Goal: Ask a question

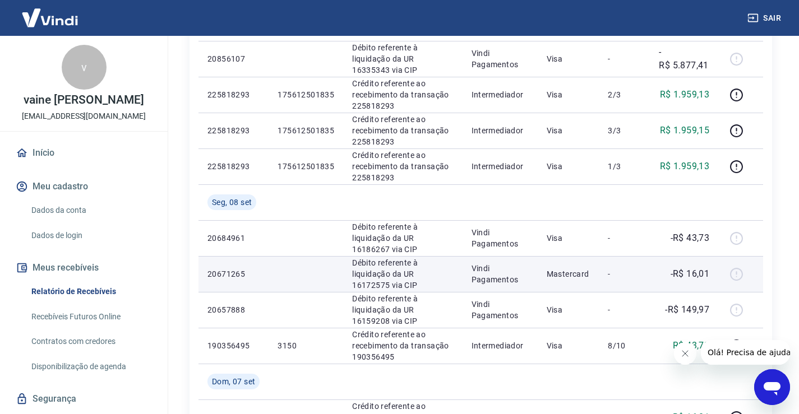
scroll to position [112, 0]
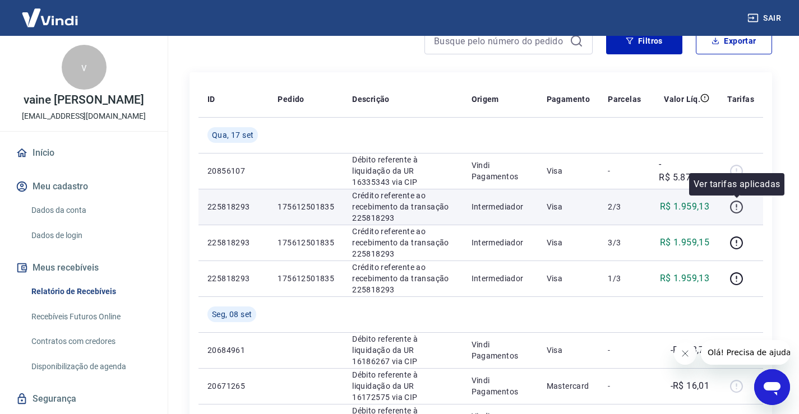
click at [737, 212] on icon "button" at bounding box center [736, 207] width 14 height 14
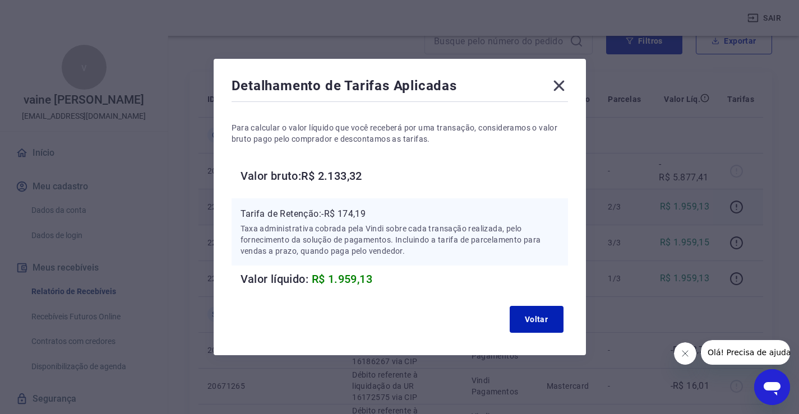
click at [568, 89] on icon at bounding box center [559, 86] width 18 height 18
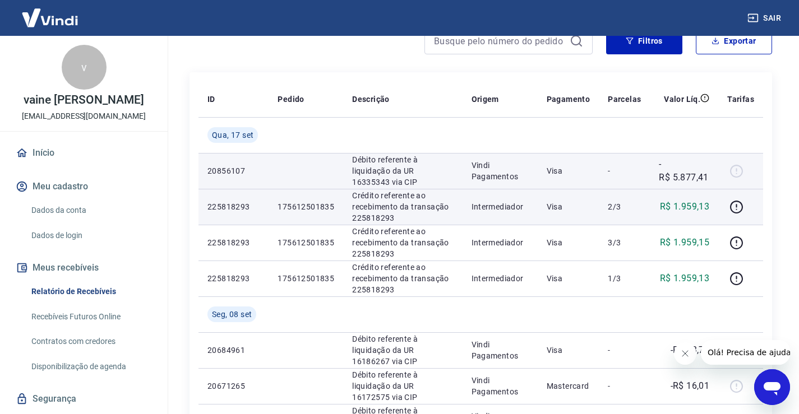
click at [735, 167] on div at bounding box center [740, 171] width 27 height 18
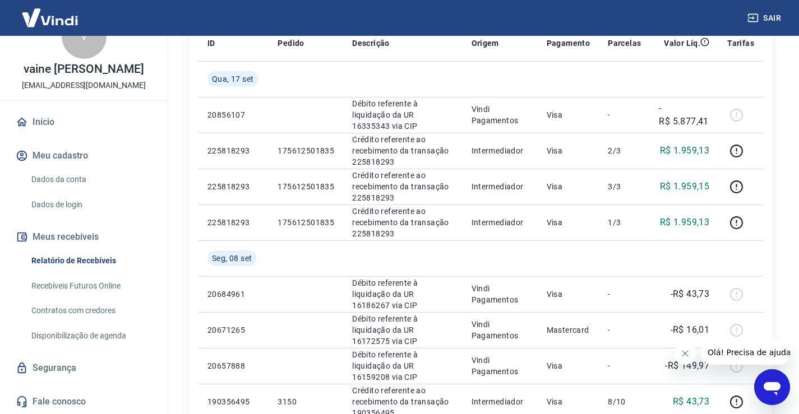
scroll to position [31, 0]
click at [77, 396] on link "Fale conosco" at bounding box center [83, 401] width 141 height 25
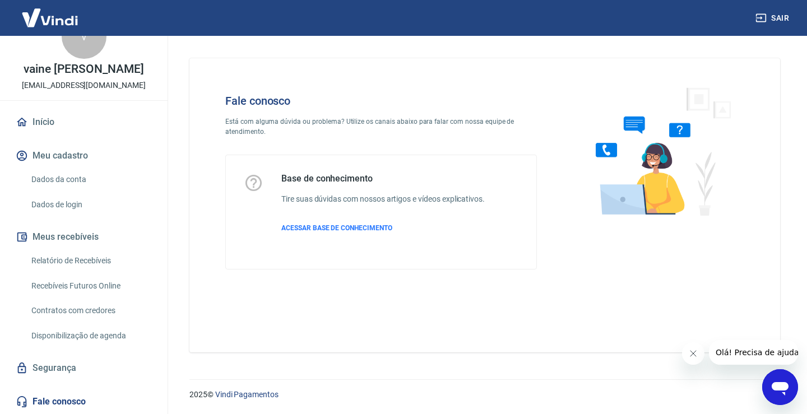
click at [774, 382] on icon "Abrir janela de mensagens" at bounding box center [780, 387] width 20 height 20
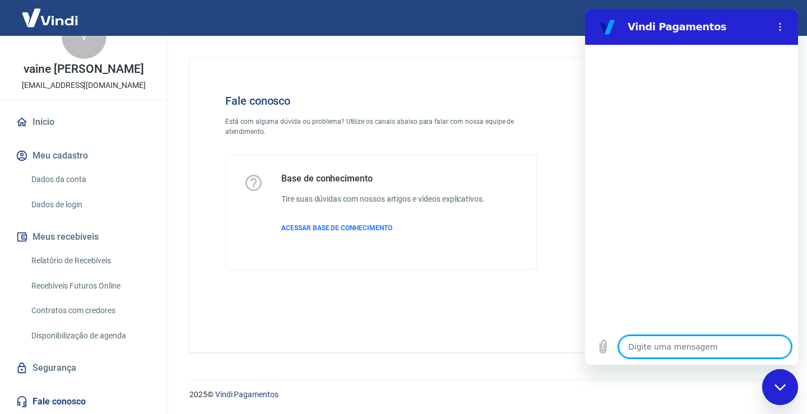
type textarea "b"
type textarea "x"
type textarea "bo"
type textarea "x"
type textarea "bom"
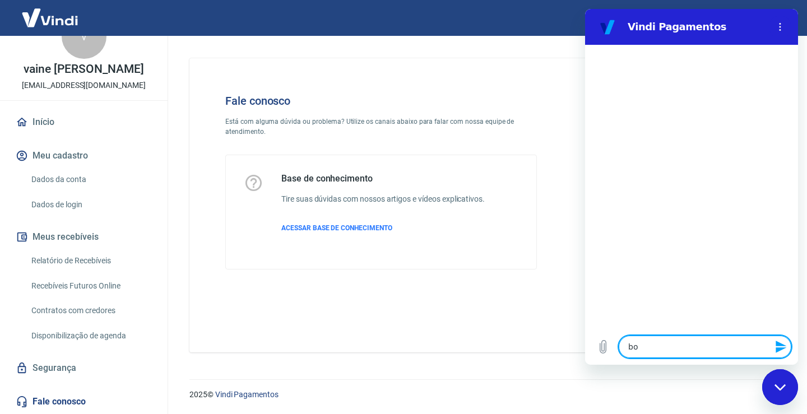
type textarea "x"
type textarea "bom"
type textarea "x"
type textarea "bom d"
type textarea "x"
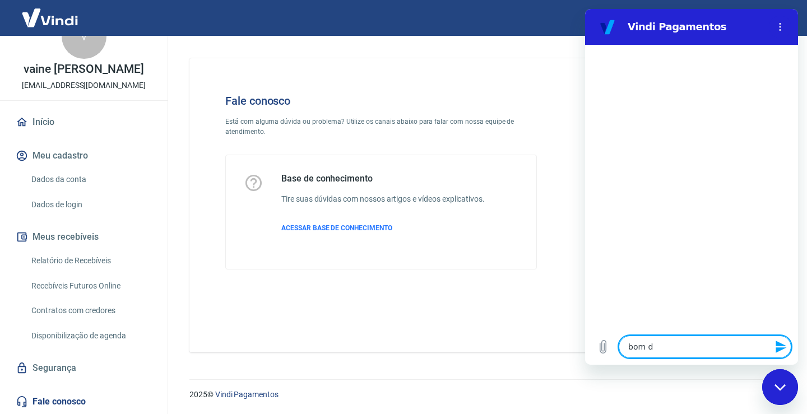
type textarea "bom di"
type textarea "x"
type textarea "bom dia"
type textarea "x"
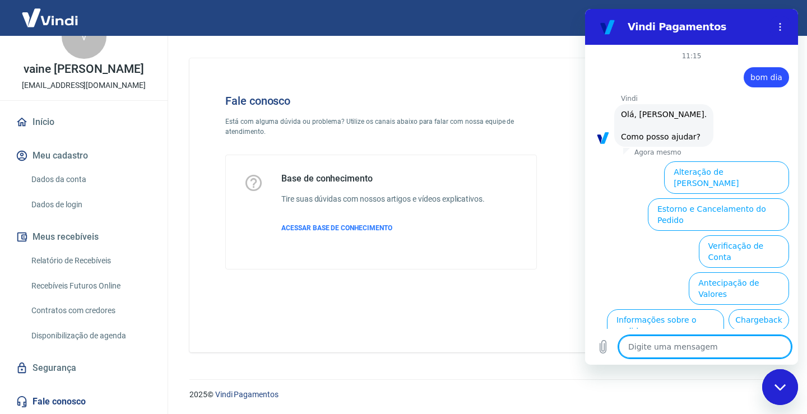
scroll to position [63, 0]
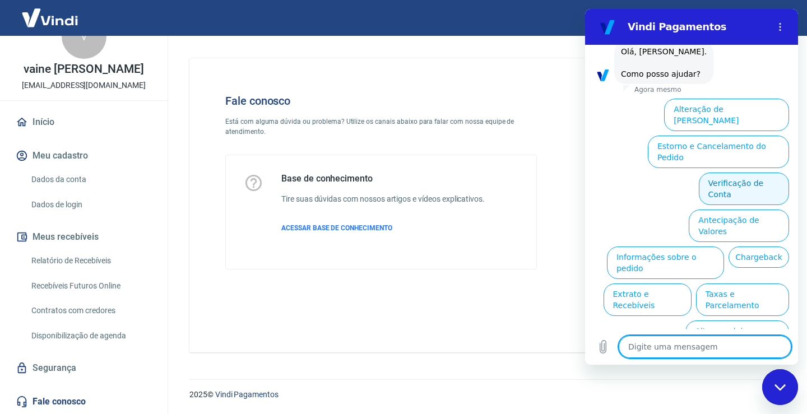
click at [712, 173] on button "Verificação de Conta" at bounding box center [744, 189] width 90 height 33
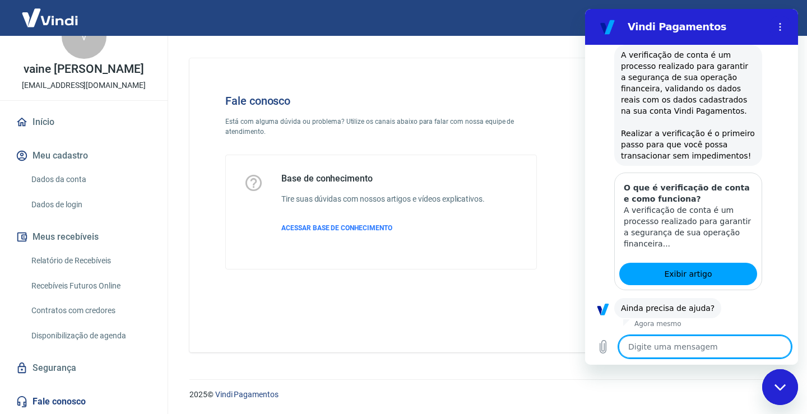
scroll to position [174, 0]
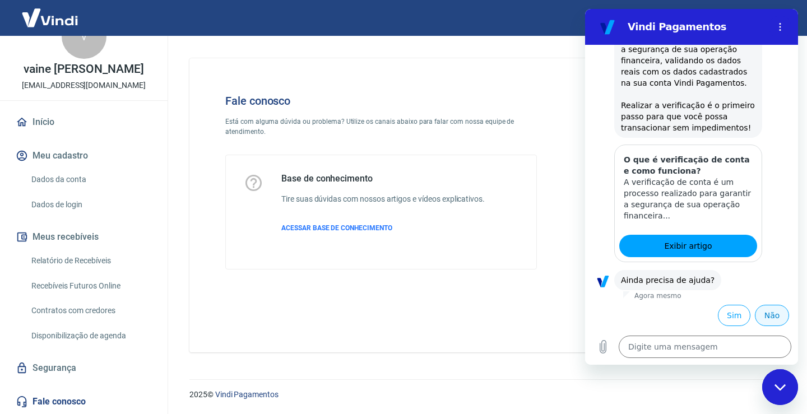
click at [767, 313] on button "Não" at bounding box center [772, 315] width 34 height 21
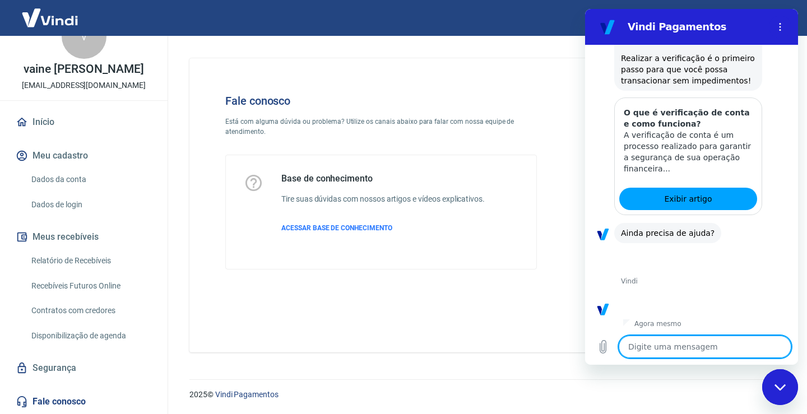
scroll to position [275, 0]
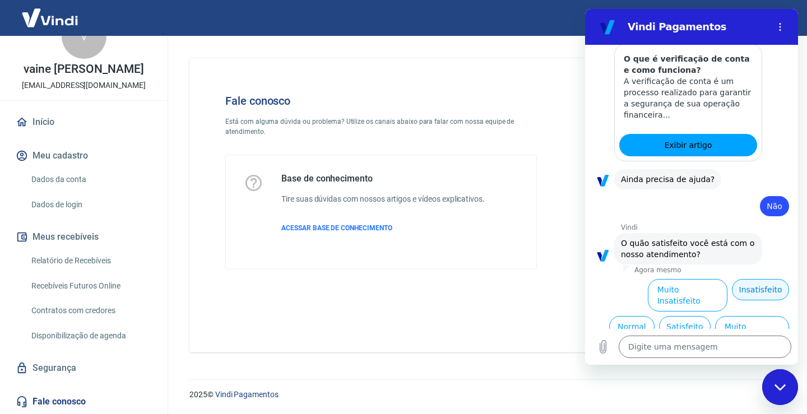
click at [746, 298] on button "Insatisfeito" at bounding box center [760, 289] width 57 height 21
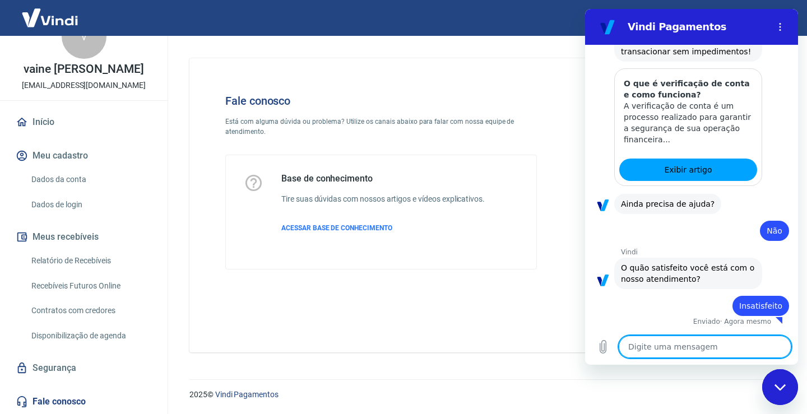
type textarea "x"
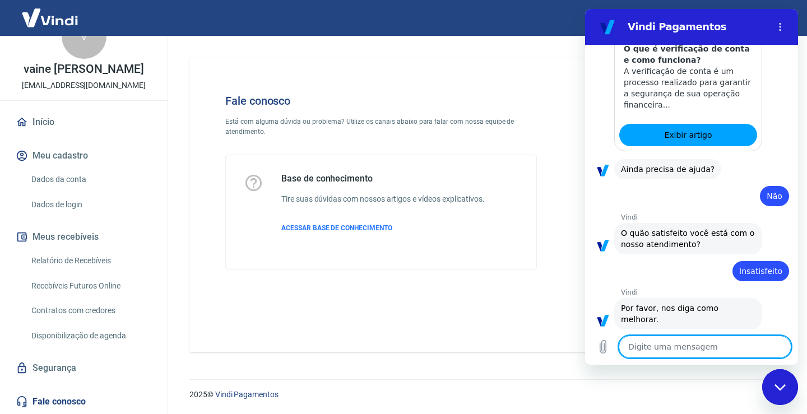
scroll to position [287, 0]
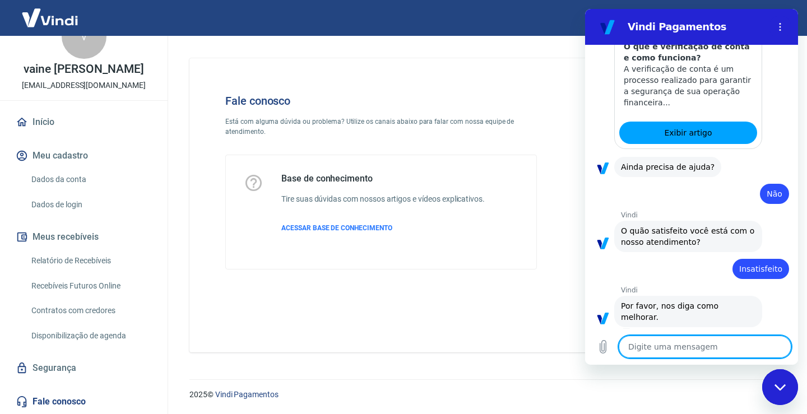
type textarea "f"
type textarea "x"
type textarea "fa"
type textarea "x"
type textarea "fal"
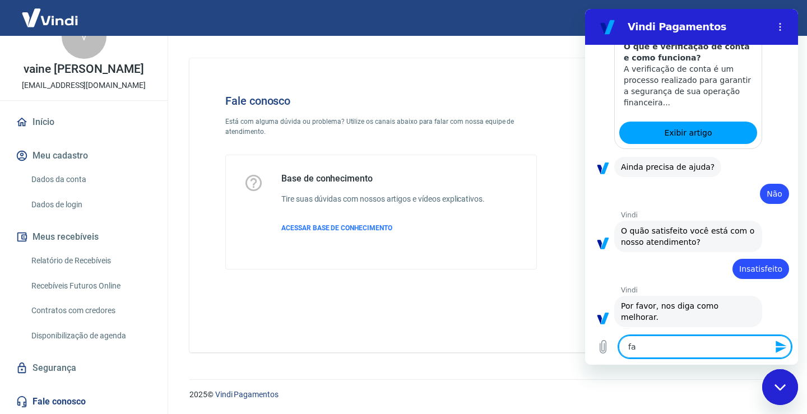
type textarea "x"
type textarea "fala"
type textarea "x"
type textarea "falar"
type textarea "x"
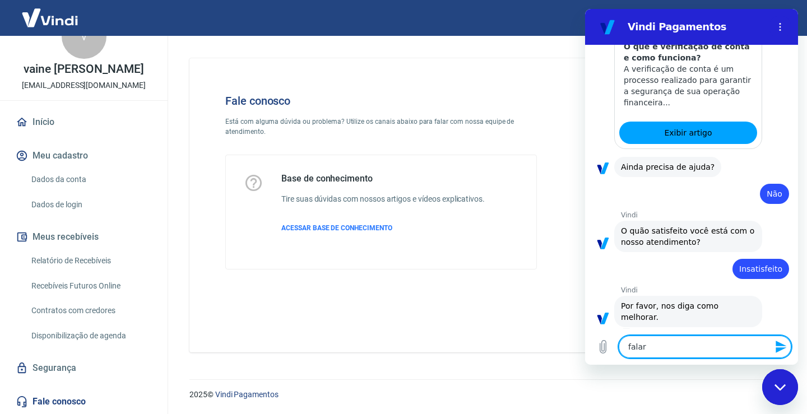
type textarea "falar"
type textarea "x"
type textarea "falar c"
type textarea "x"
type textarea "falar co"
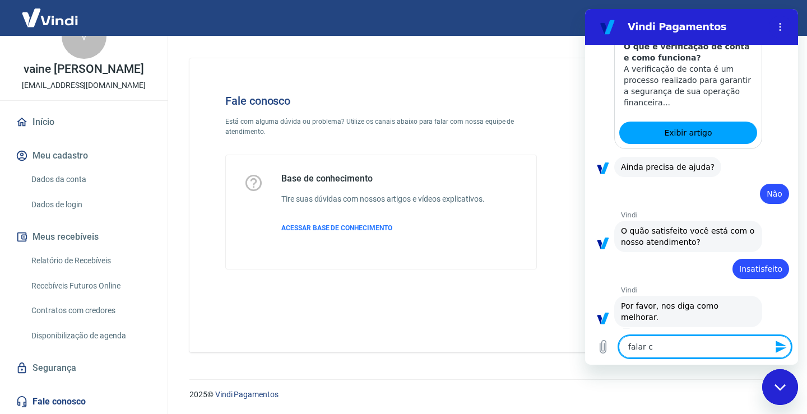
type textarea "x"
type textarea "falar com"
type textarea "x"
type textarea "falar com"
type textarea "x"
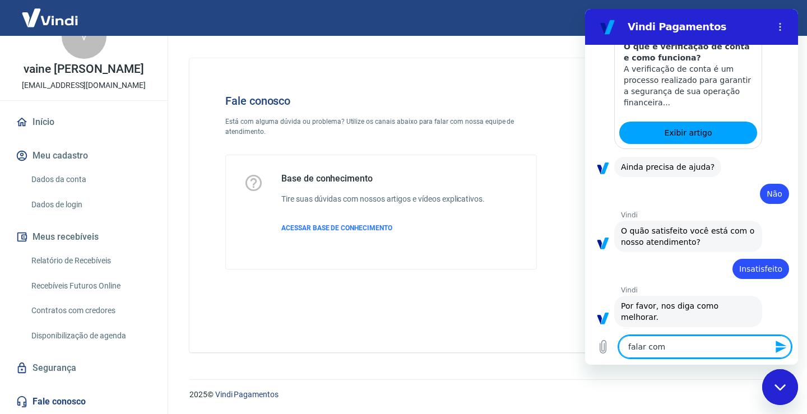
type textarea "falar com a"
type textarea "x"
type textarea "falar com at"
type textarea "x"
type textarea "falar com ate"
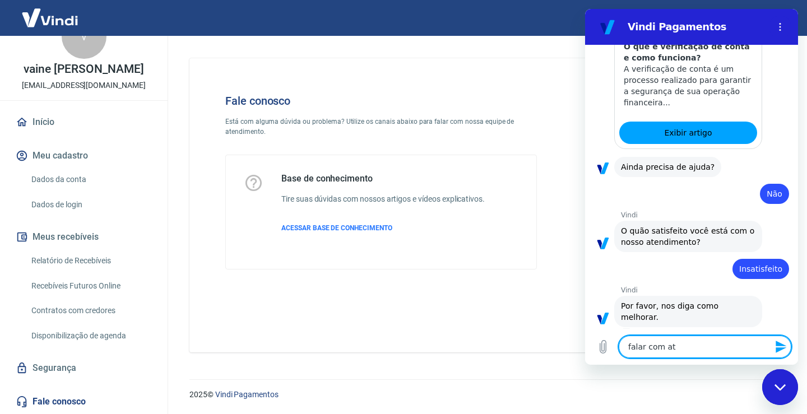
type textarea "x"
type textarea "falar com aten"
type textarea "x"
type textarea "falar com atend"
type textarea "x"
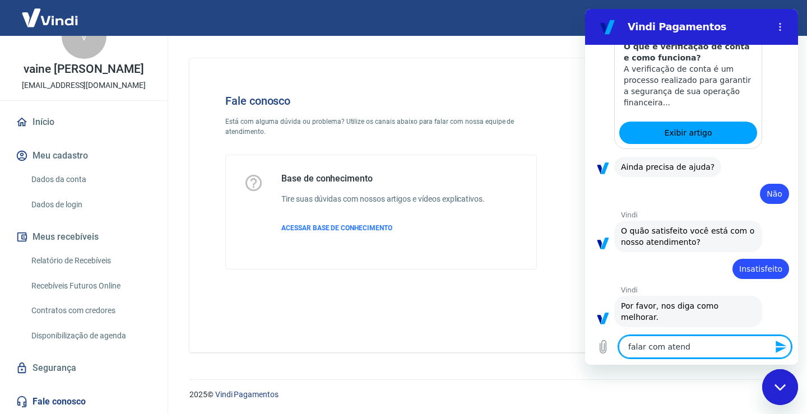
type textarea "falar com atende"
type textarea "x"
type textarea "falar com atenden"
type textarea "x"
type textarea "falar com atendent"
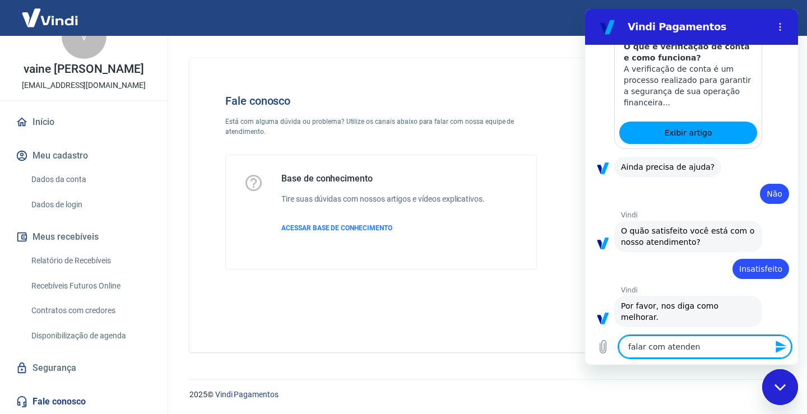
type textarea "x"
type textarea "falar com atendente"
type textarea "x"
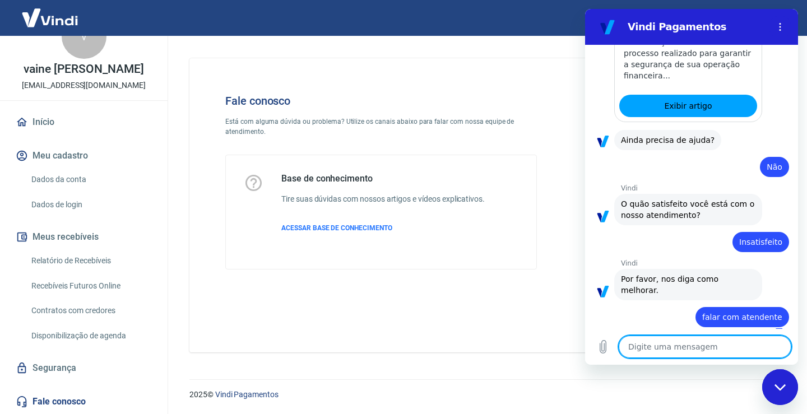
type textarea "x"
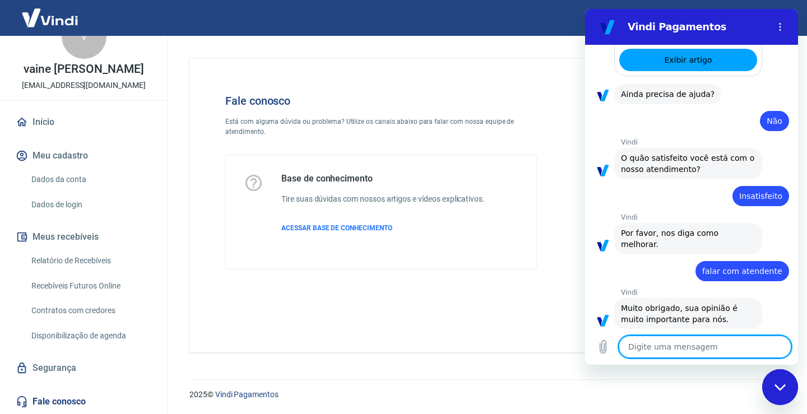
scroll to position [362, 0]
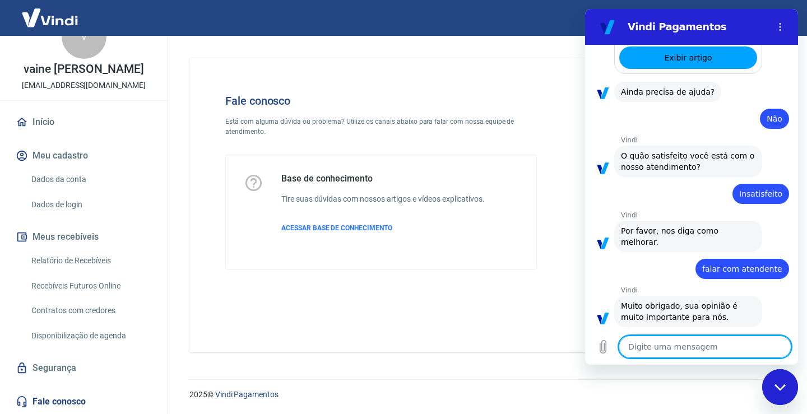
type textarea "f"
type textarea "x"
type textarea "fa"
type textarea "x"
type textarea "fal"
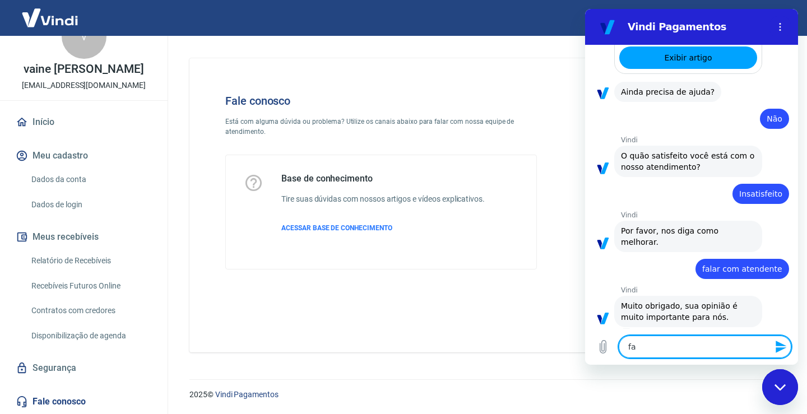
type textarea "x"
type textarea "fala"
type textarea "x"
type textarea "falar"
type textarea "x"
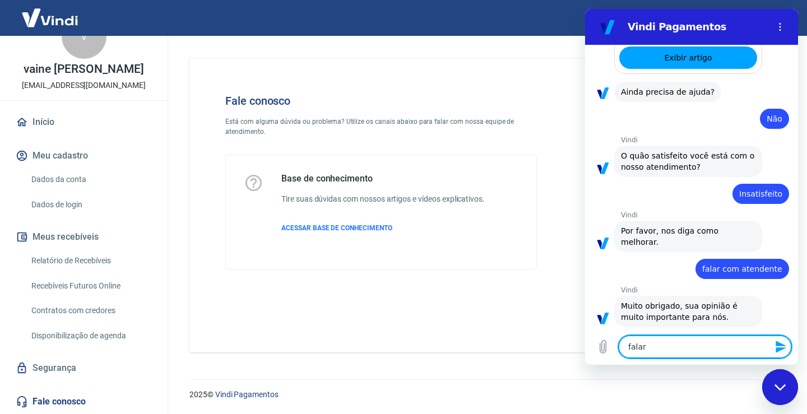
type textarea "falar"
type textarea "x"
type textarea "falar c"
type textarea "x"
type textarea "falar co"
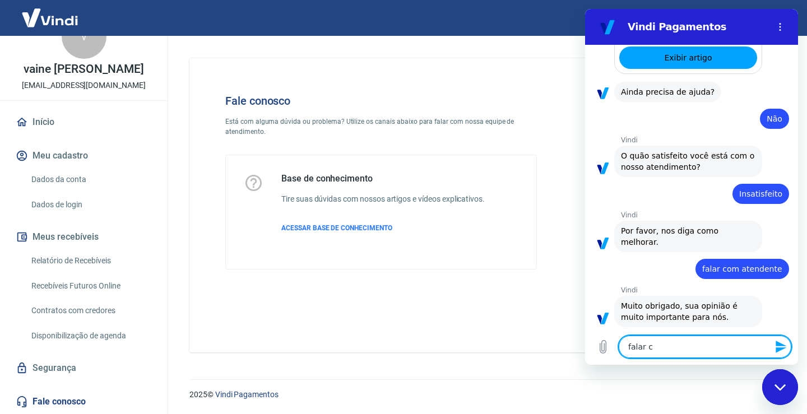
type textarea "x"
type textarea "falar com"
type textarea "x"
type textarea "falar com"
type textarea "x"
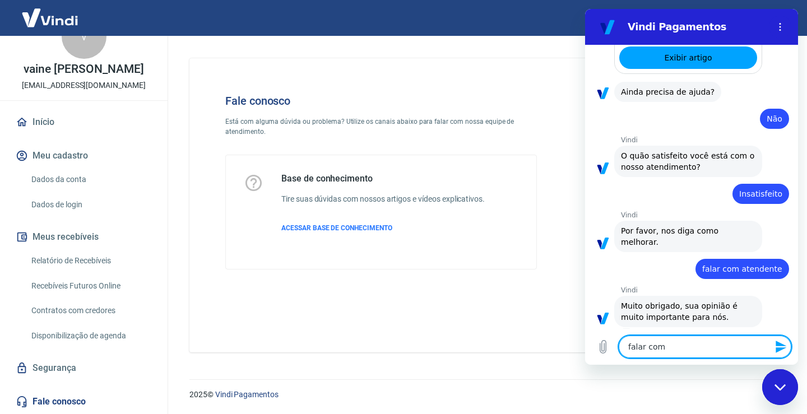
type textarea "falar com a"
type textarea "x"
type textarea "falar com at"
type textarea "x"
type textarea "falar com ate"
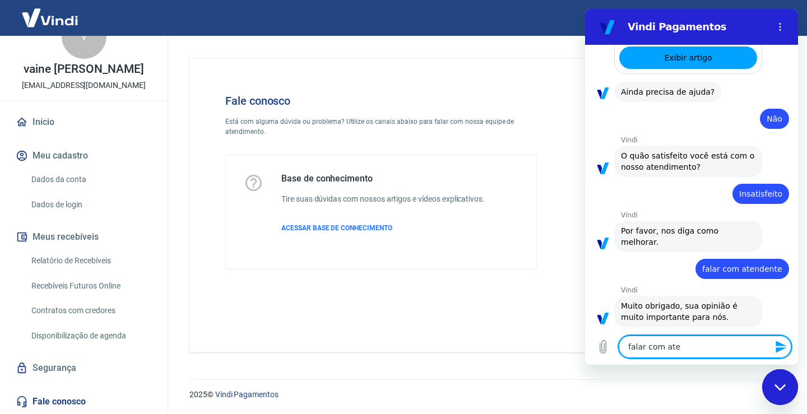
type textarea "x"
type textarea "falar com aten"
type textarea "x"
type textarea "falar com atend"
type textarea "x"
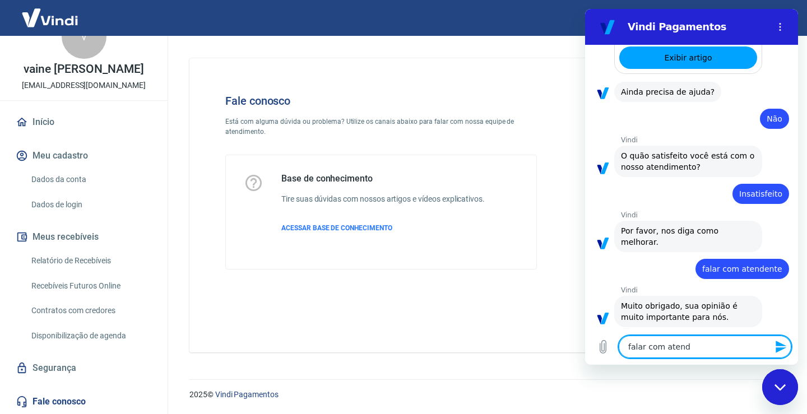
type textarea "falar com atende"
type textarea "x"
type textarea "falar com atenden"
type textarea "x"
type textarea "falar com atendent"
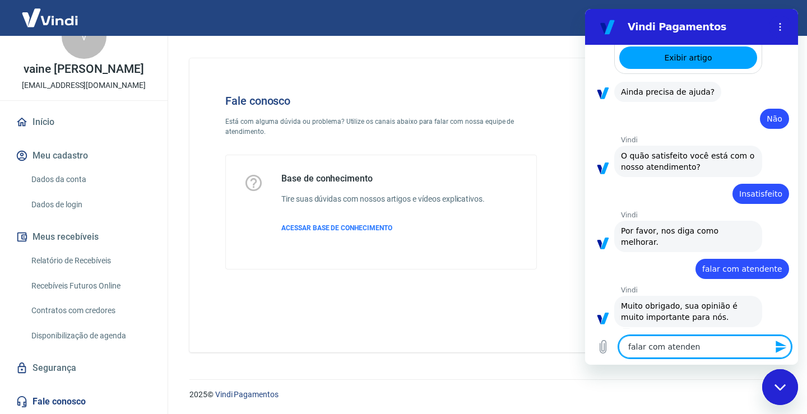
type textarea "x"
type textarea "falar com atendente"
type textarea "x"
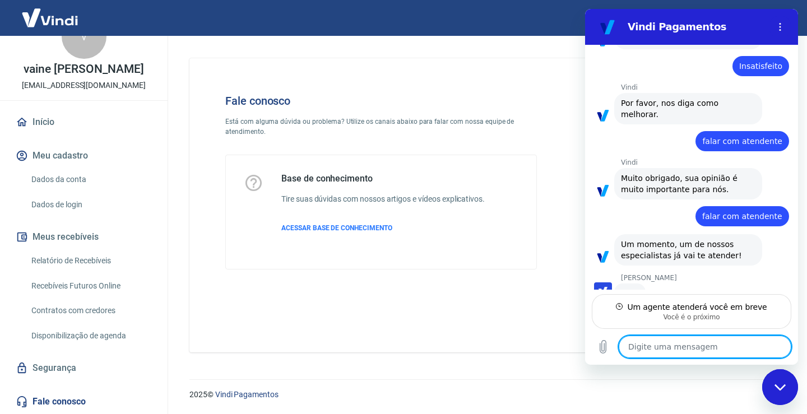
scroll to position [489, 0]
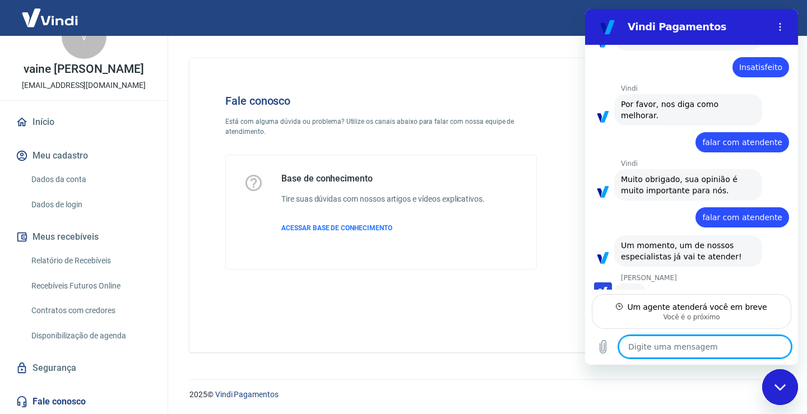
type textarea "x"
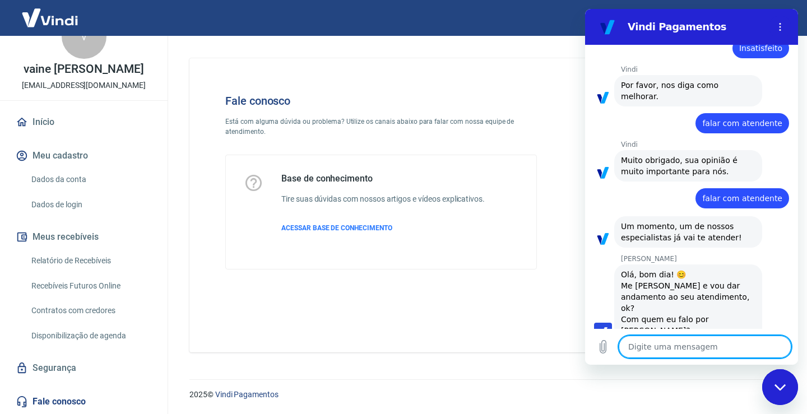
scroll to position [510, 0]
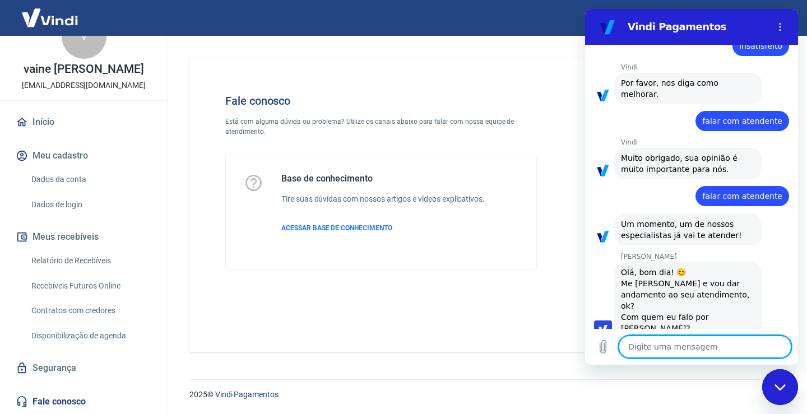
type textarea "b"
type textarea "x"
type textarea "bo"
type textarea "x"
type textarea "bo"
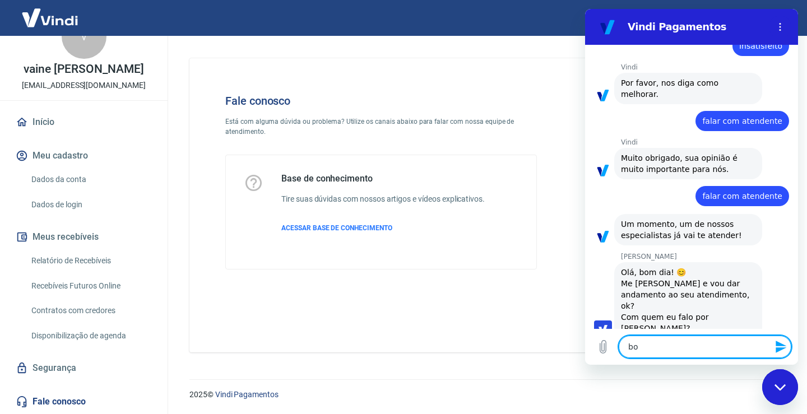
type textarea "x"
type textarea "bo"
type textarea "x"
type textarea "bom"
type textarea "x"
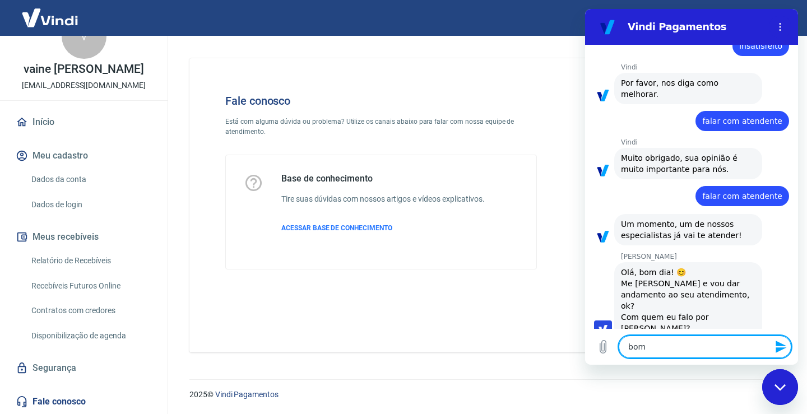
type textarea "bom"
type textarea "x"
type textarea "bom d"
type textarea "x"
type textarea "bom di"
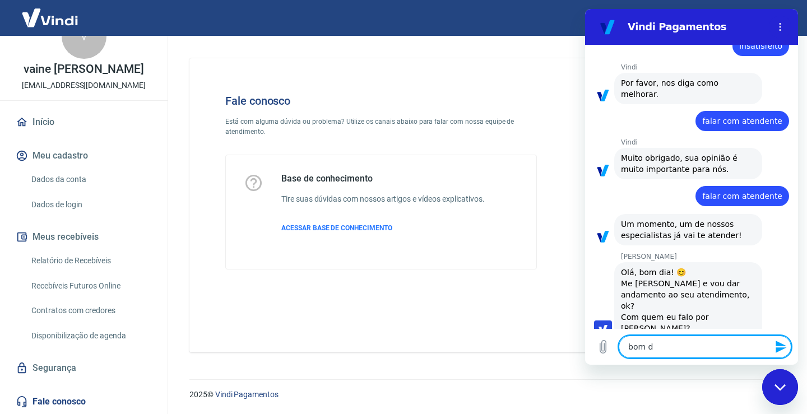
type textarea "x"
type textarea "bom dia"
type textarea "x"
type textarea "bom dia"
type textarea "x"
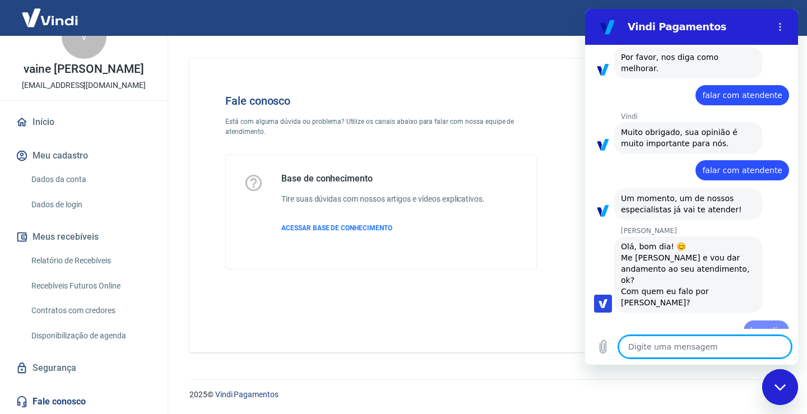
type textarea "x"
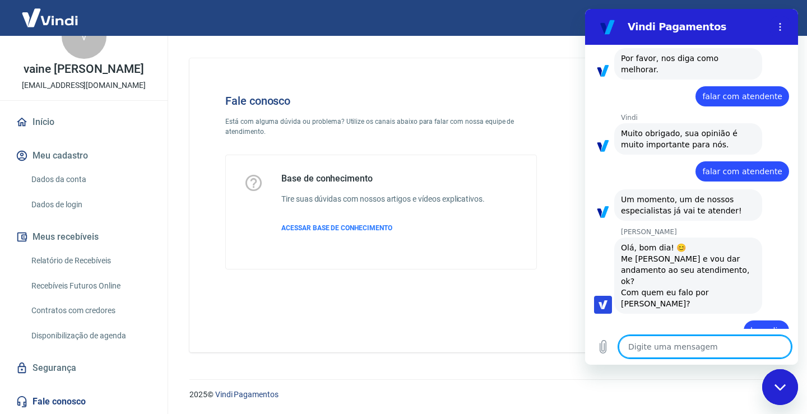
scroll to position [537, 0]
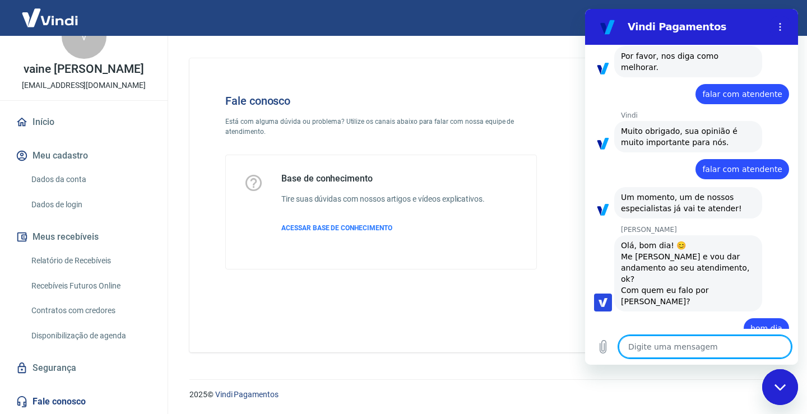
type textarea "D"
type textarea "x"
type textarea "Da"
type textarea "x"
type textarea "Daf"
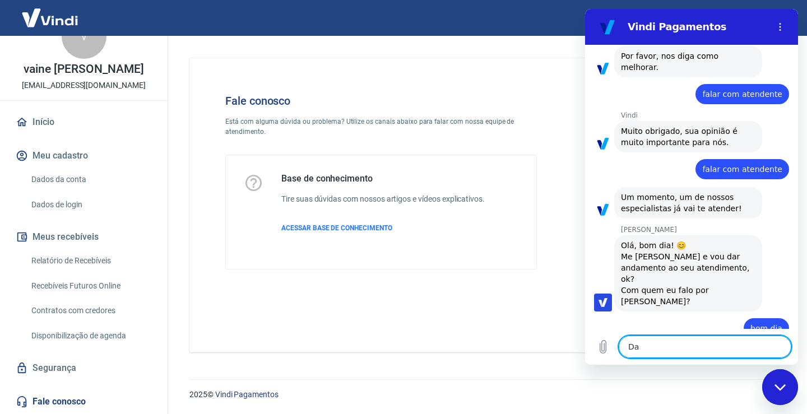
type textarea "x"
type textarea "Dafi"
type textarea "x"
type textarea "Dafin"
type textarea "x"
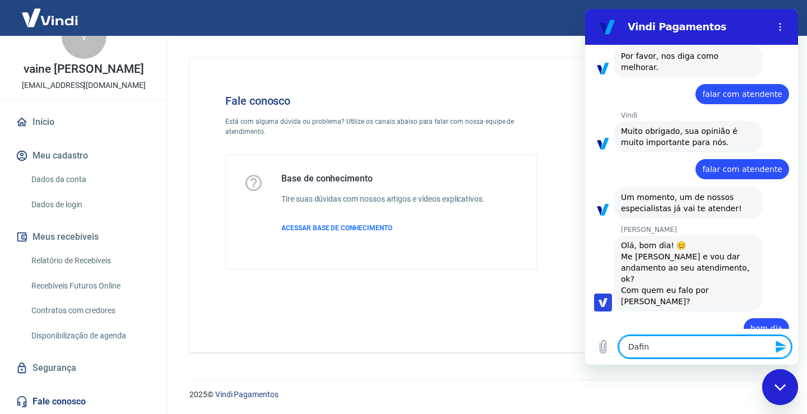
type textarea "Dafiny"
type textarea "x"
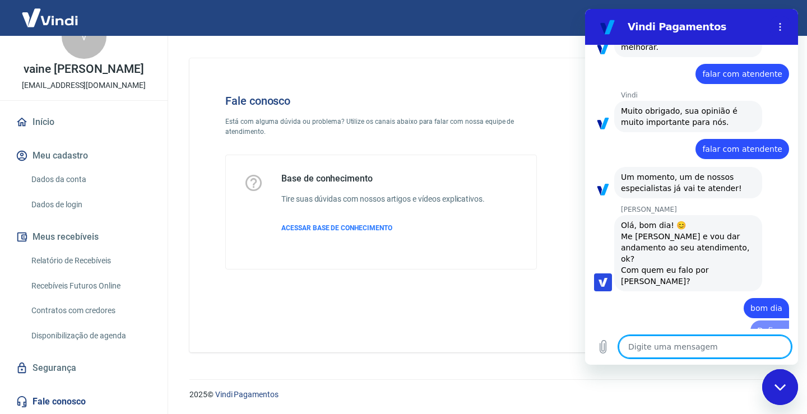
type textarea "x"
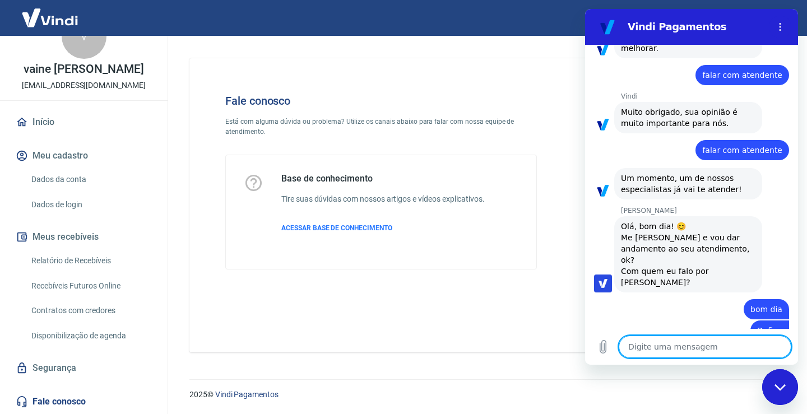
scroll to position [558, 0]
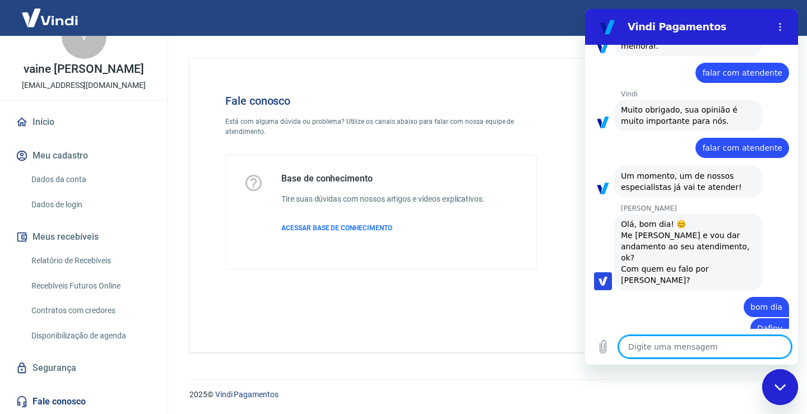
type textarea "p"
type textarea "x"
type textarea "pr"
type textarea "x"
type textarea "pre"
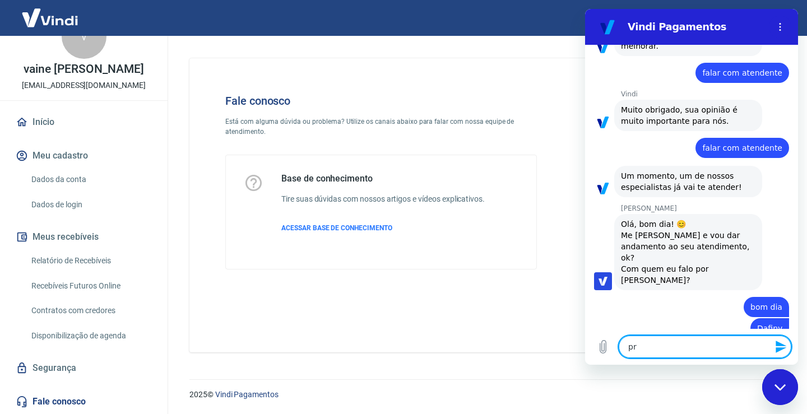
type textarea "x"
type textarea "prec"
type textarea "x"
type textarea "preci"
type textarea "x"
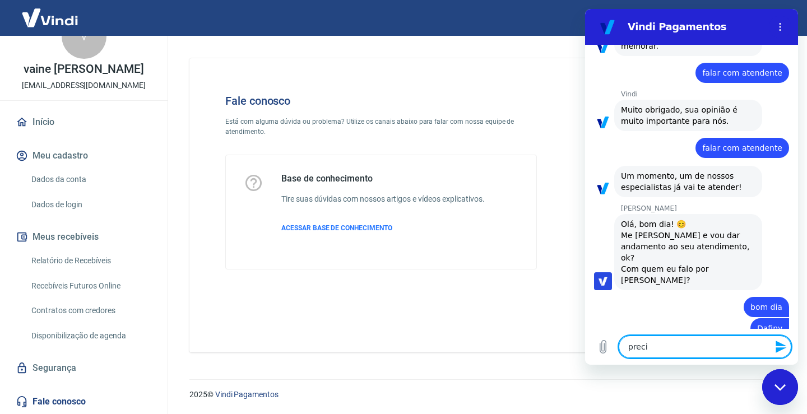
type textarea "precis"
type textarea "x"
type textarea "preciso"
type textarea "x"
type textarea "preciso"
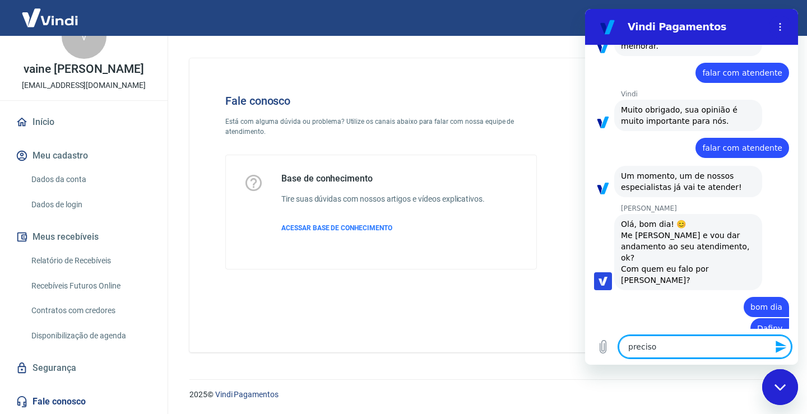
type textarea "x"
type textarea "preciso d"
type textarea "x"
type textarea "preciso de"
type textarea "x"
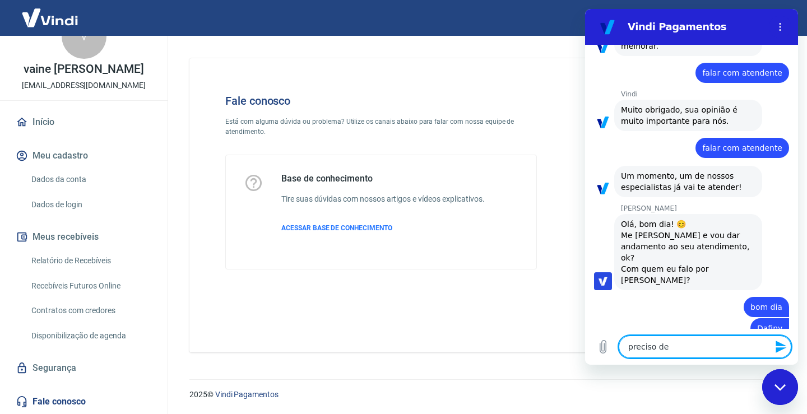
type textarea "preciso de"
type textarea "x"
type textarea "preciso de u"
type textarea "x"
type textarea "preciso de um"
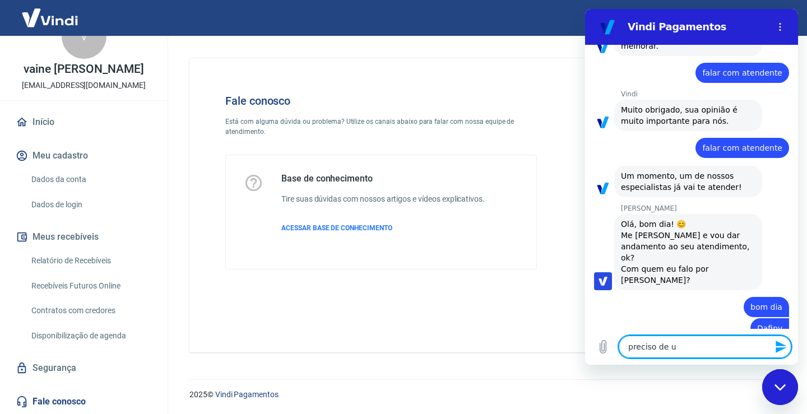
type textarea "x"
type textarea "preciso de uma"
type textarea "x"
type textarea "preciso de uma"
type textarea "x"
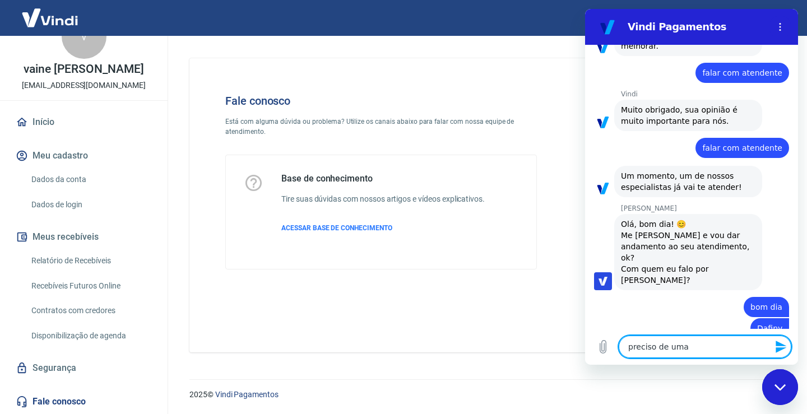
type textarea "preciso de uma a"
type textarea "x"
type textarea "preciso de uma aj"
type textarea "x"
type textarea "preciso de uma aju"
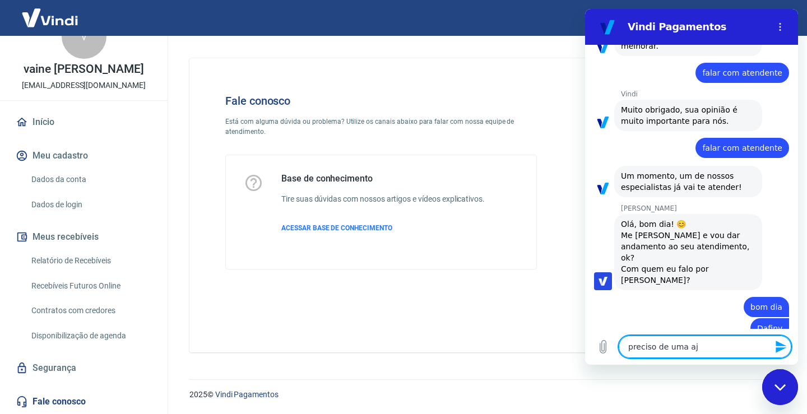
type textarea "x"
type textarea "preciso de uma ajud"
type textarea "x"
type textarea "preciso de uma ajuda"
type textarea "x"
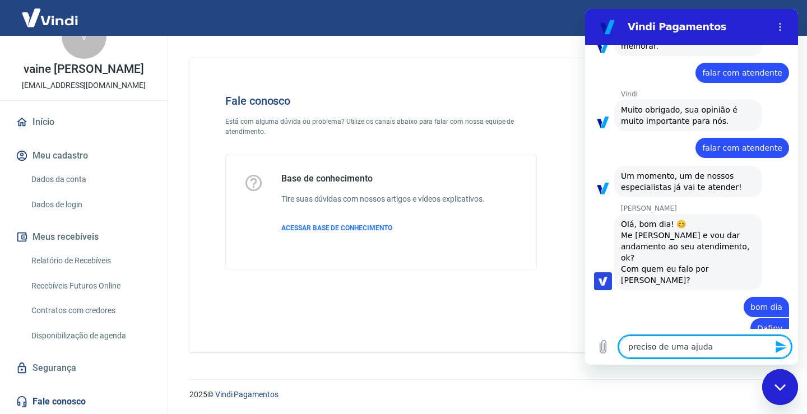
type textarea "preciso de uma ajuda"
type textarea "x"
type textarea "preciso de uma ajuda e"
type textarea "x"
type textarea "preciso de uma ajuda em"
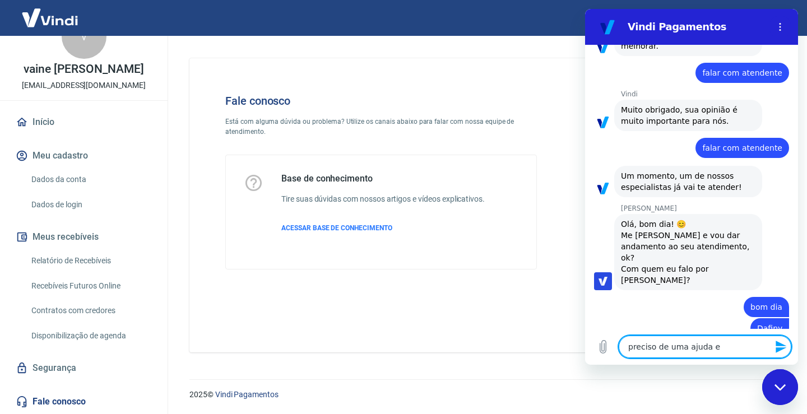
type textarea "x"
type textarea "preciso de uma ajuda em"
type textarea "x"
type textarea "preciso de uma ajuda em r"
type textarea "x"
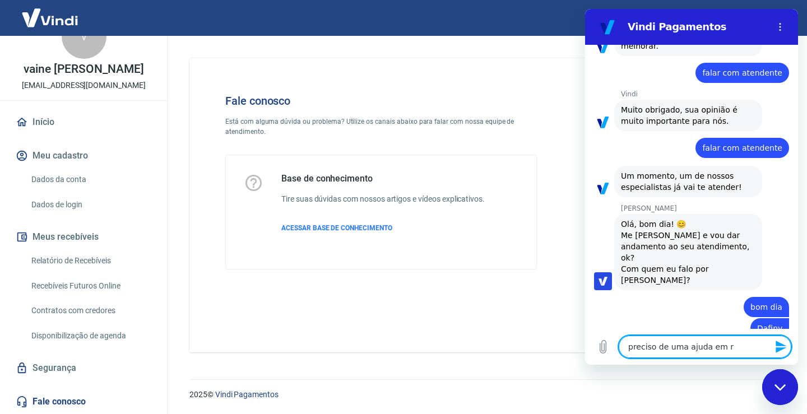
type textarea "preciso de uma ajuda em re"
type textarea "x"
type textarea "preciso de uma ajuda em rel"
type textarea "x"
type textarea "preciso de uma ajuda em rela"
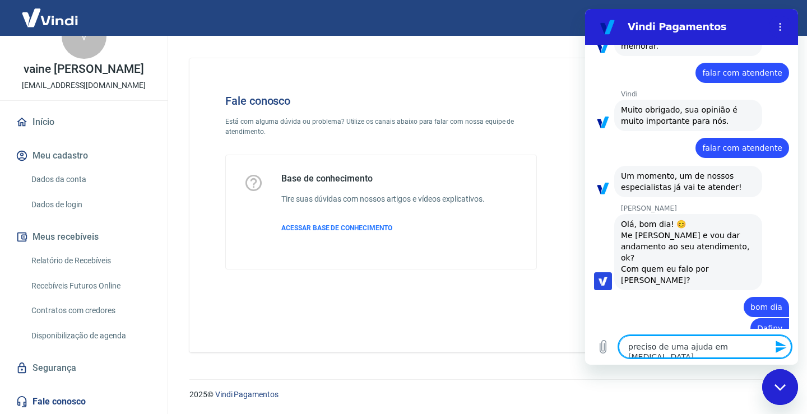
type textarea "x"
type textarea "preciso de uma ajuda em relaç"
type textarea "x"
type textarea "preciso de uma ajuda em relaçã"
type textarea "x"
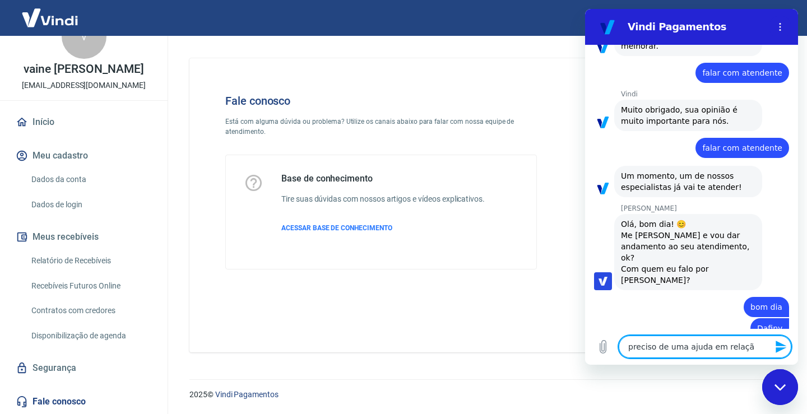
type textarea "preciso de uma ajuda em relação"
type textarea "x"
type textarea "preciso de uma ajuda em relação"
type textarea "x"
type textarea "preciso de uma ajuda em relação a"
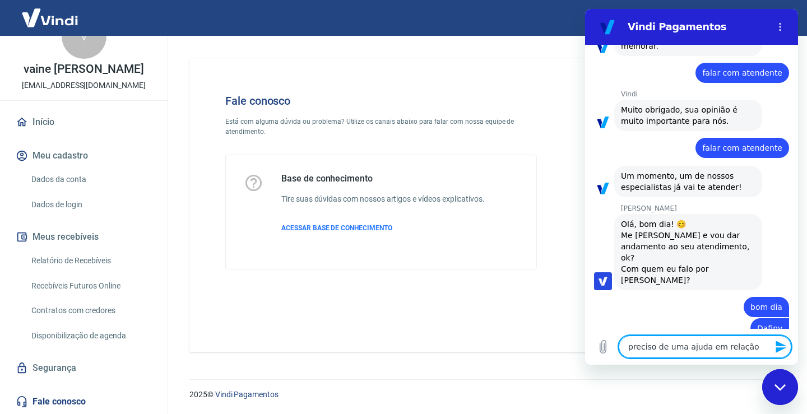
type textarea "x"
type textarea "preciso de uma ajuda em relação ao"
type textarea "x"
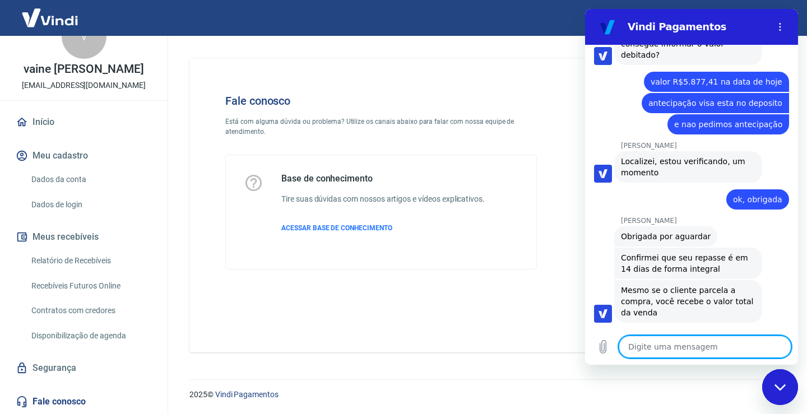
scroll to position [1037, 0]
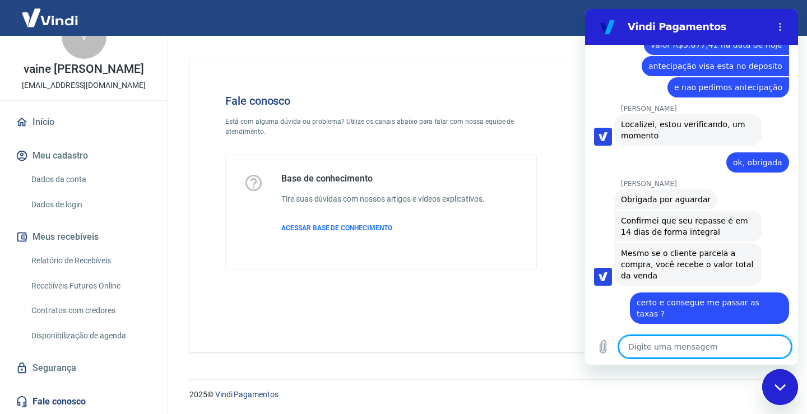
click at [652, 347] on textarea at bounding box center [705, 347] width 173 height 22
click at [640, 347] on textarea at bounding box center [705, 347] width 173 height 22
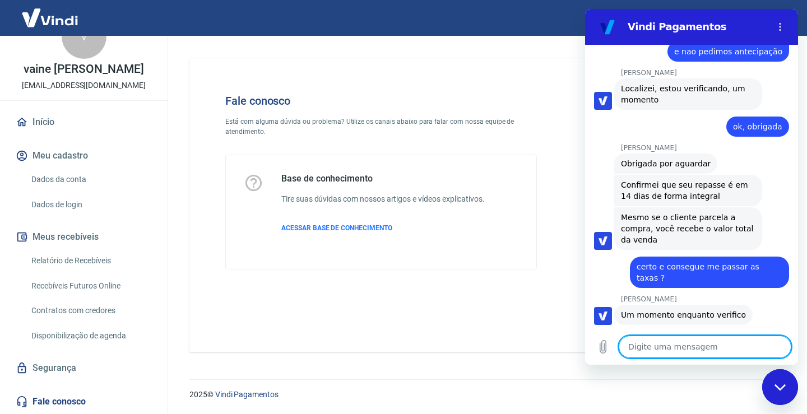
paste textarea "Recebível Valor a receber: R$ 5.877,41 Taxa: R$ 522,59 Data disponível: 17/09/2…"
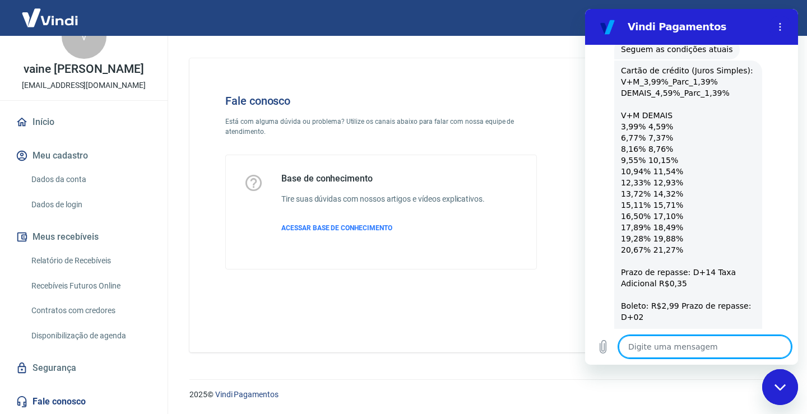
scroll to position [1678, 0]
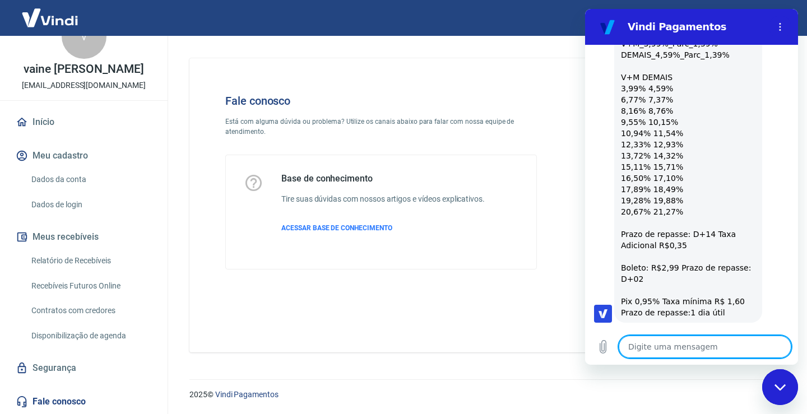
click at [672, 346] on textarea at bounding box center [705, 347] width 173 height 22
click at [681, 354] on textarea at bounding box center [705, 347] width 173 height 22
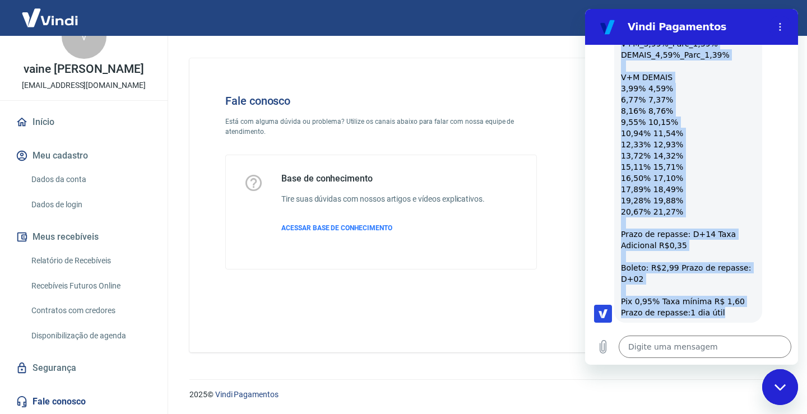
drag, startPoint x: 620, startPoint y: 99, endPoint x: 735, endPoint y: 263, distance: 200.4
click at [735, 263] on div "Andrezza Torres diz: Cartão de crédito (Juros Simples): V+M_3,99%_Parc_1,39% DE…" at bounding box center [688, 172] width 148 height 300
copy div "Cartão de crédito (Juros Simples): V+M_3,99%_Parc_1,39% DEMAIS_4,59%_Parc_1,39%…"
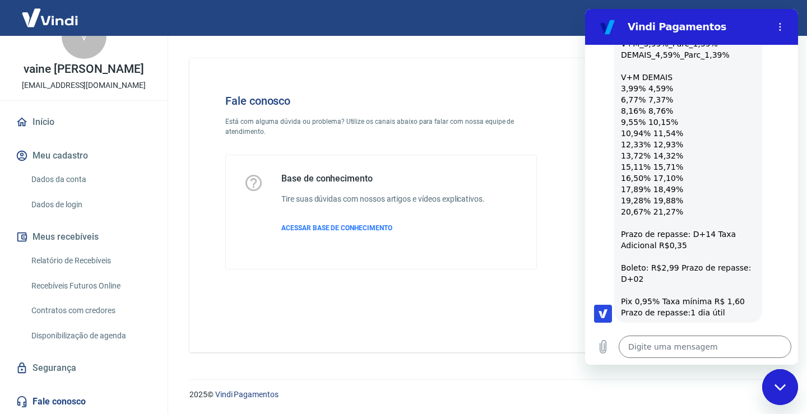
click at [711, 335] on div "Digite uma mensagem x" at bounding box center [691, 347] width 213 height 36
click at [709, 342] on textarea at bounding box center [705, 347] width 173 height 22
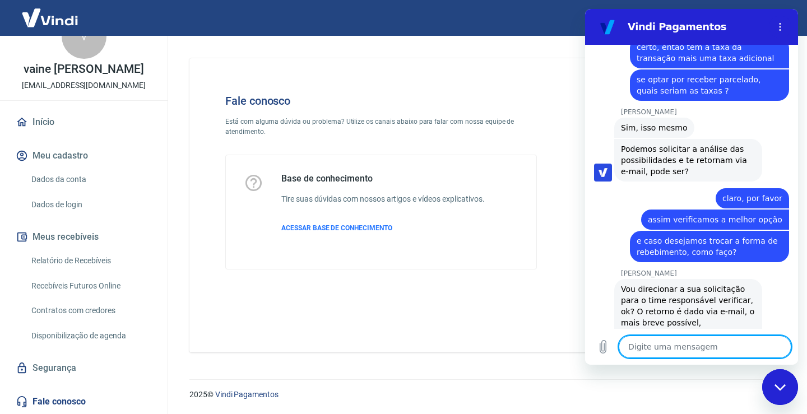
scroll to position [2031, 0]
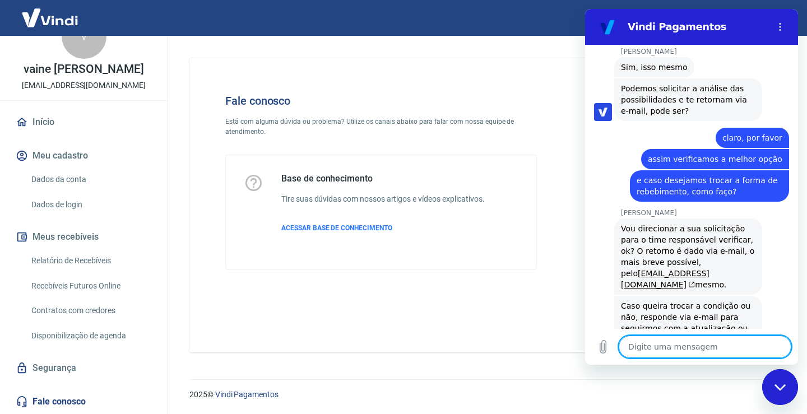
click at [688, 353] on textarea at bounding box center [705, 347] width 173 height 22
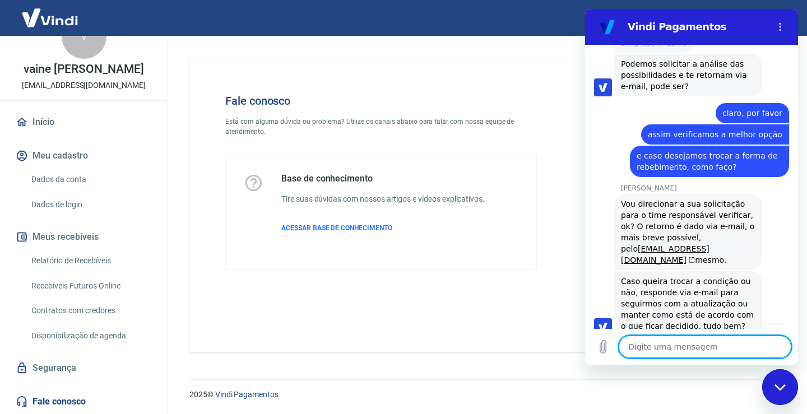
scroll to position [2058, 0]
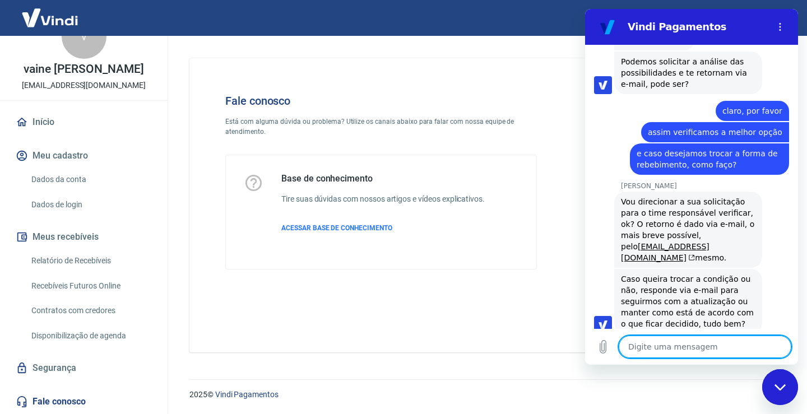
click at [688, 353] on textarea at bounding box center [705, 347] width 173 height 22
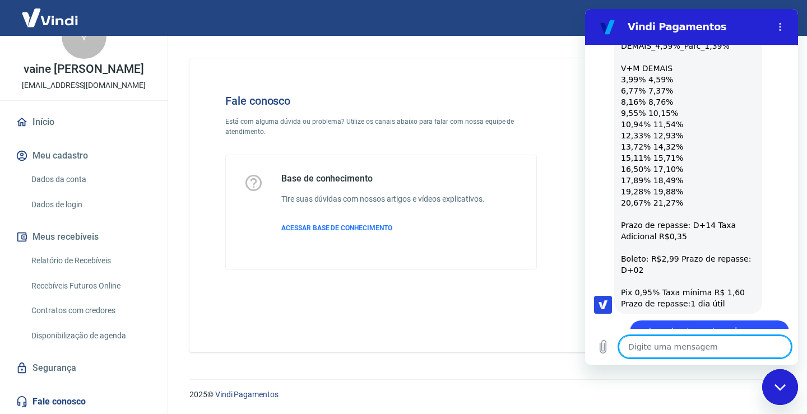
scroll to position [1519, 0]
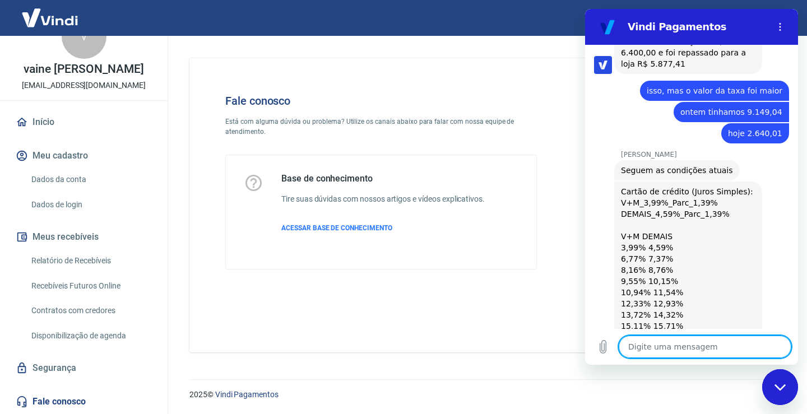
click at [482, 46] on div "Fale conosco Está com alguma dúvida ou problema? Utilize os canais abaixo para …" at bounding box center [485, 201] width 618 height 330
click at [485, 25] on div "Sair" at bounding box center [403, 18] width 807 height 36
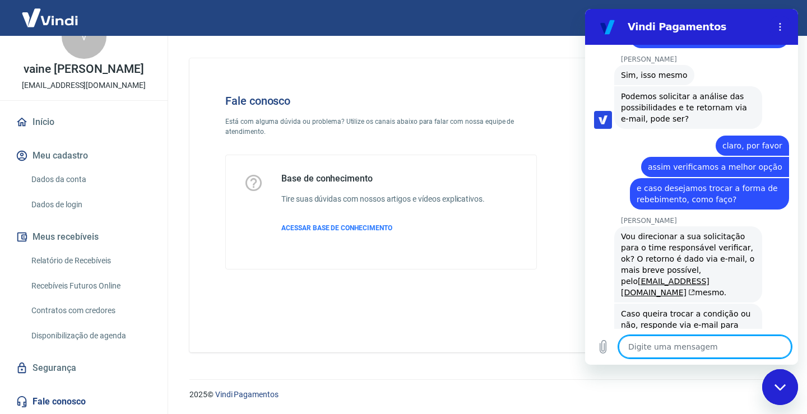
scroll to position [2138, 0]
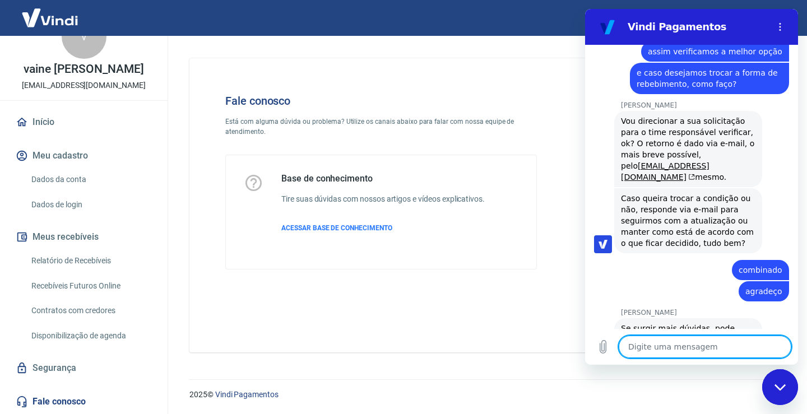
click at [661, 344] on textarea at bounding box center [705, 347] width 173 height 22
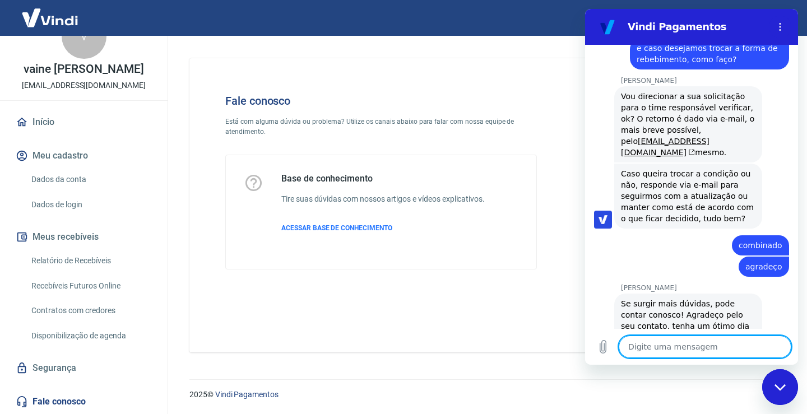
scroll to position [2165, 0]
